Goal: Information Seeking & Learning: Learn about a topic

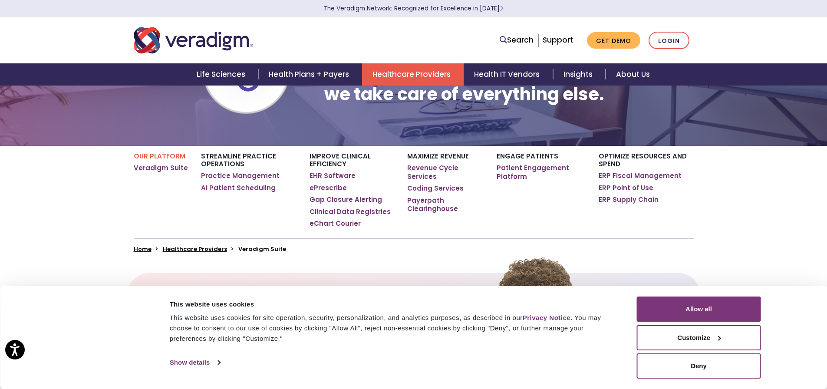
scroll to position [260, 0]
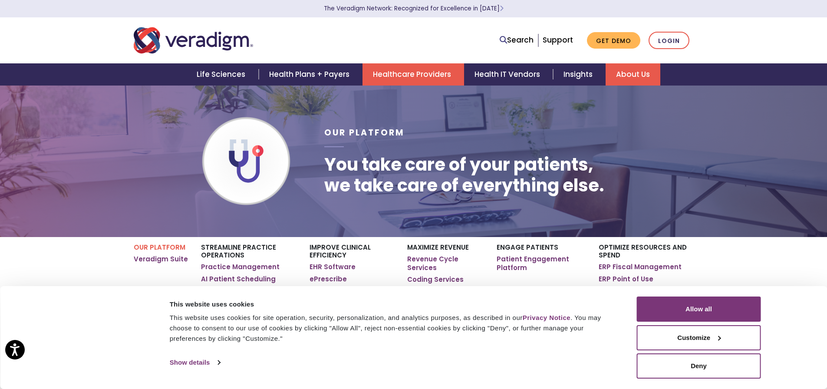
click at [614, 76] on link "About Us" at bounding box center [632, 74] width 55 height 22
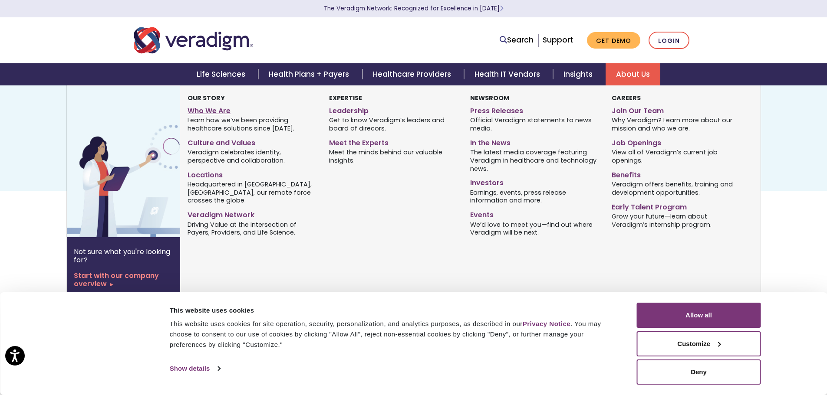
click at [211, 107] on link "Who We Are" at bounding box center [252, 109] width 128 height 13
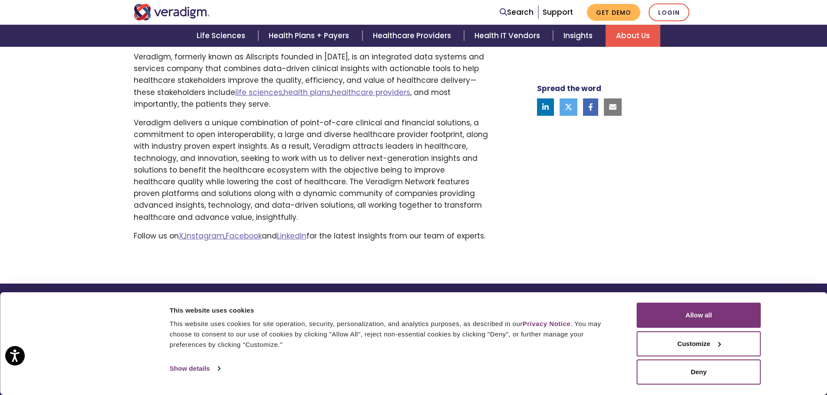
scroll to position [608, 0]
